Goal: Task Accomplishment & Management: Use online tool/utility

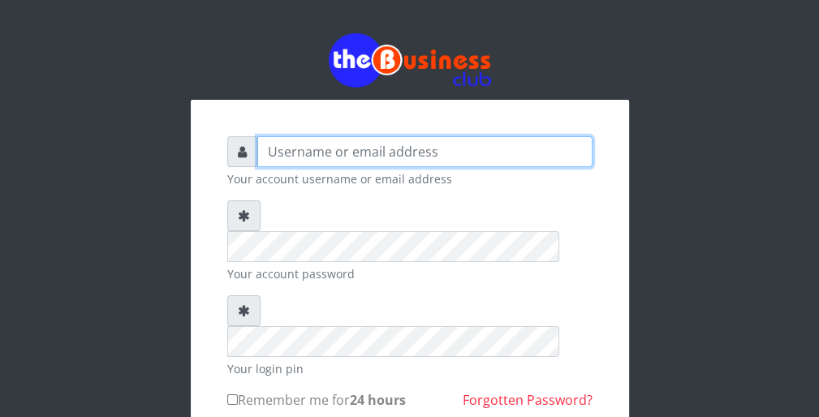
type input "wergbac8"
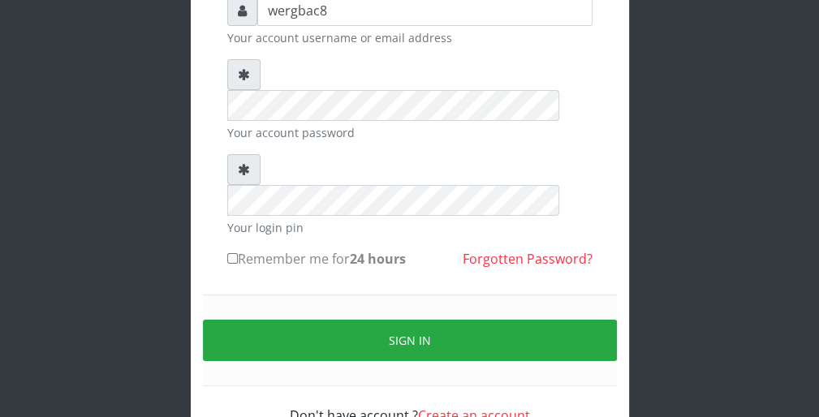
scroll to position [149, 0]
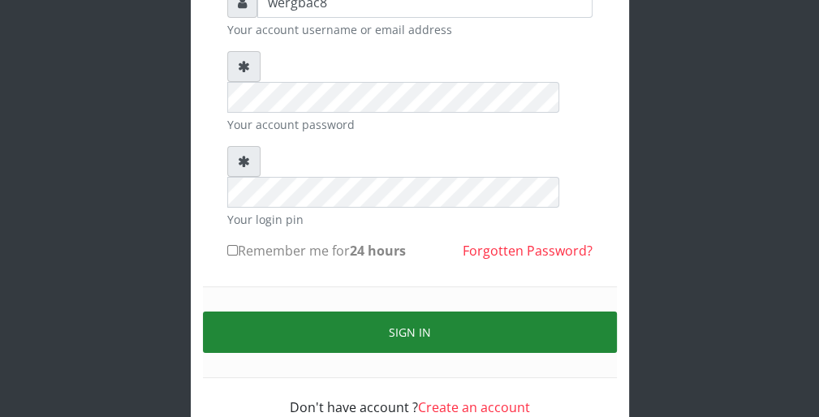
click at [577, 312] on button "Sign in" at bounding box center [410, 332] width 414 height 41
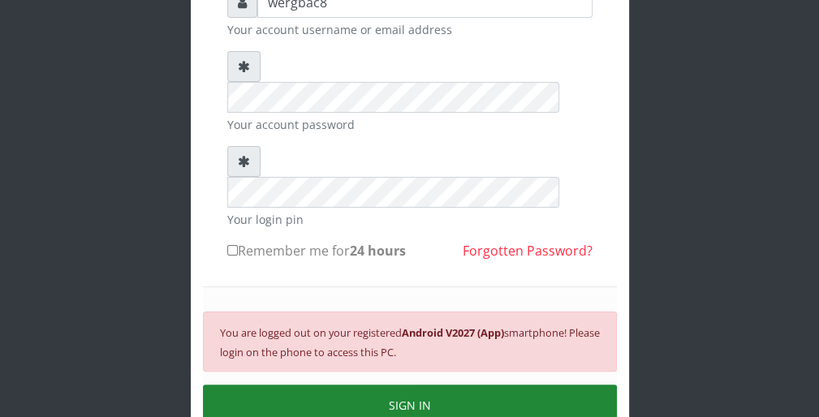
click at [554, 385] on button "SIGN IN" at bounding box center [410, 405] width 414 height 41
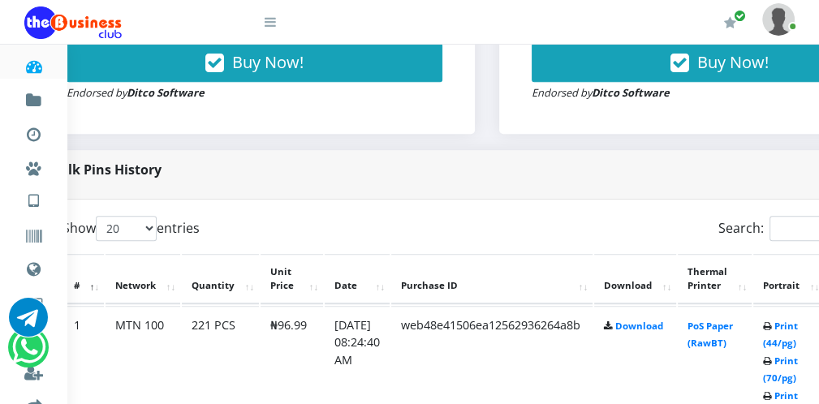
scroll to position [682, 65]
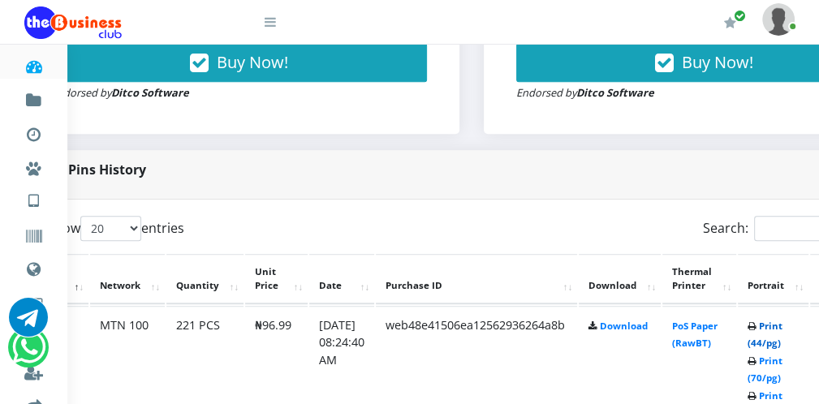
click at [777, 343] on link "Print (44/pg)" at bounding box center [765, 335] width 35 height 30
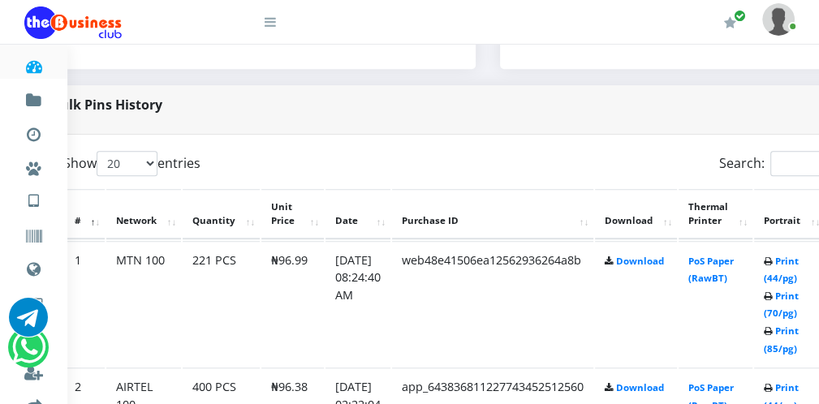
scroll to position [747, 65]
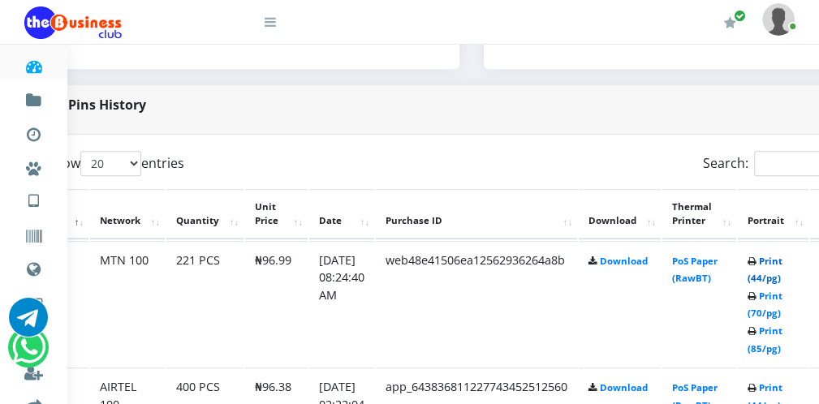
click at [779, 277] on link "Print (44/pg)" at bounding box center [765, 270] width 35 height 30
